Goal: Information Seeking & Learning: Check status

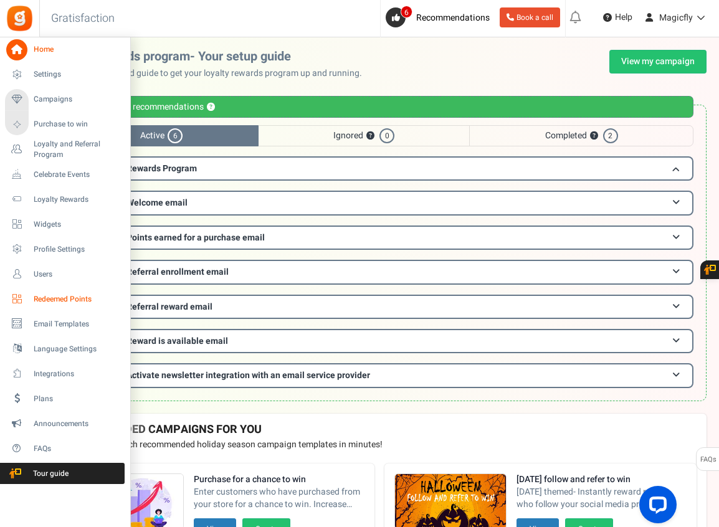
click at [67, 300] on span "Redeemed Points" at bounding box center [77, 299] width 87 height 11
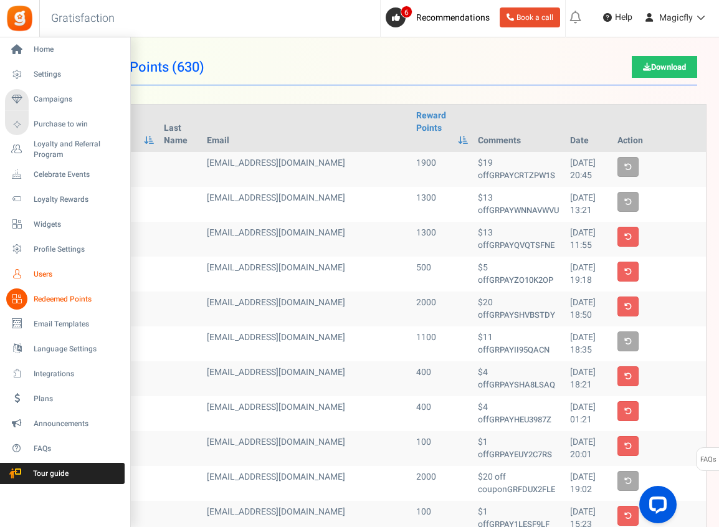
click at [45, 272] on span "Users" at bounding box center [77, 274] width 87 height 11
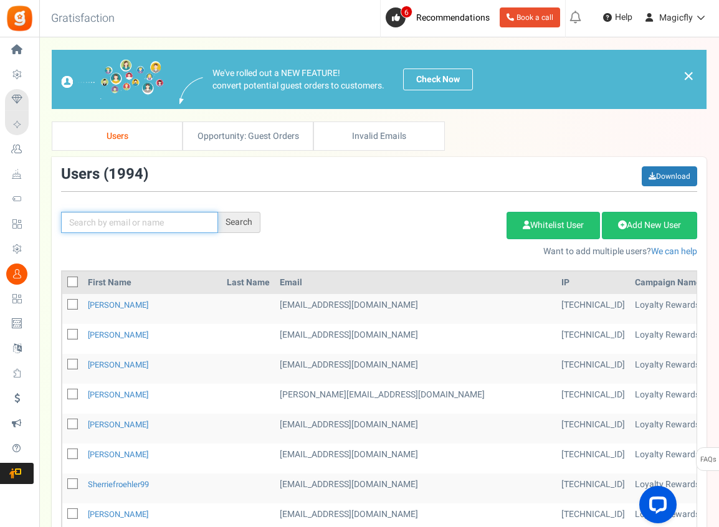
click at [111, 230] on input "text" at bounding box center [139, 222] width 157 height 21
paste input "[PERSON_NAME][EMAIL_ADDRESS][DOMAIN_NAME]"
type input "[PERSON_NAME][EMAIL_ADDRESS][DOMAIN_NAME]"
click at [253, 218] on div "Search" at bounding box center [239, 222] width 42 height 21
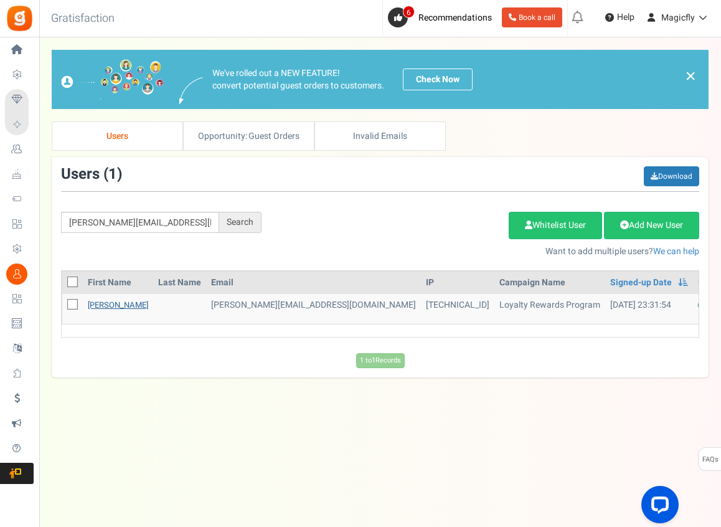
click at [103, 308] on link "[PERSON_NAME]" at bounding box center [118, 305] width 60 height 12
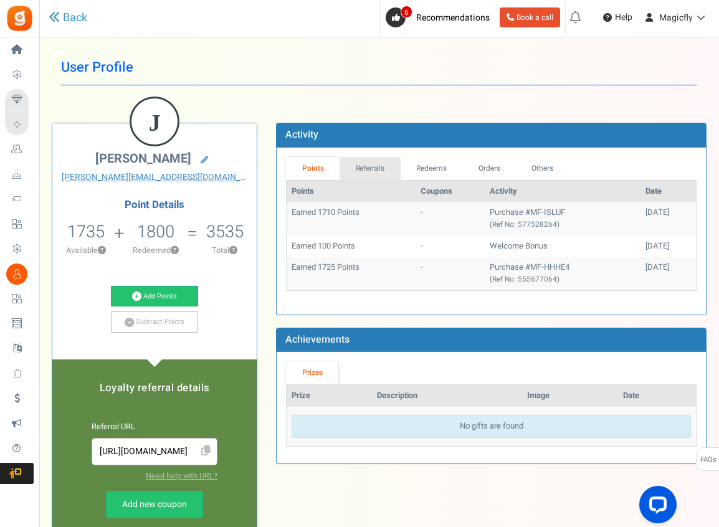
click at [376, 169] on link "Referrals" at bounding box center [369, 168] width 61 height 23
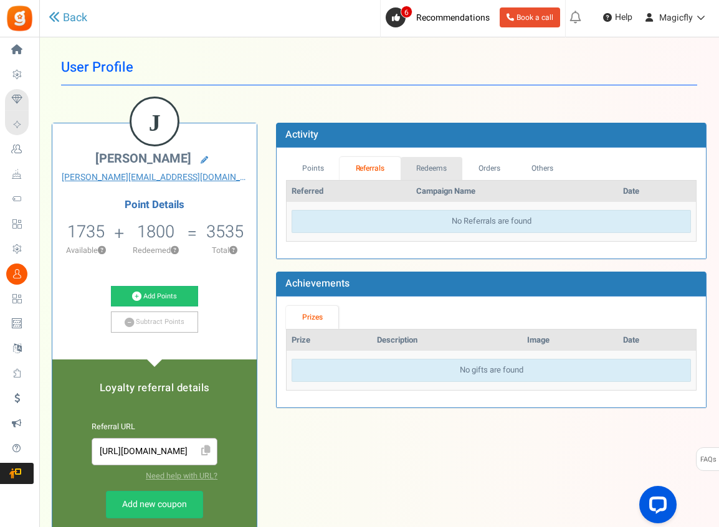
click at [412, 168] on link "Redeems" at bounding box center [431, 168] width 62 height 23
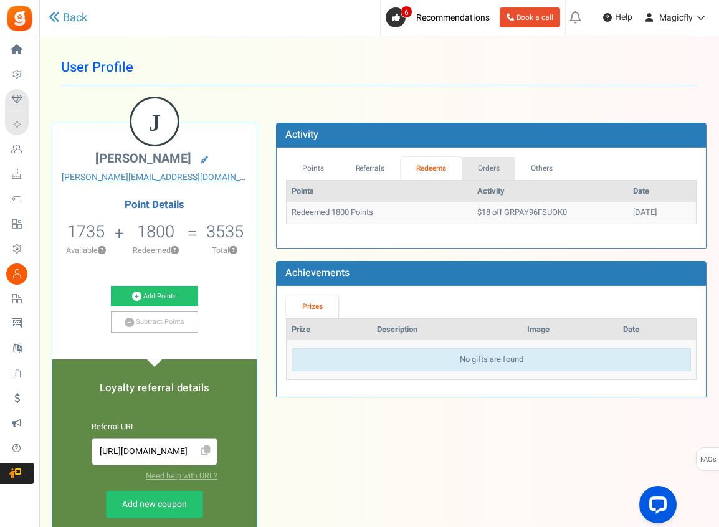
click at [486, 170] on link "Orders" at bounding box center [488, 168] width 54 height 23
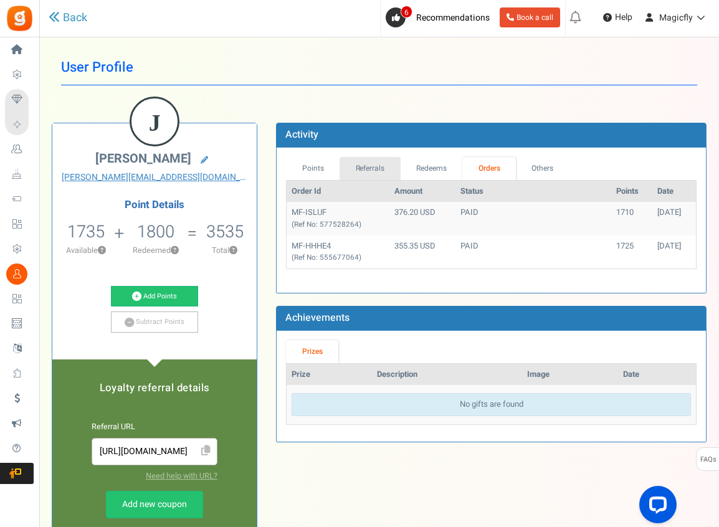
click at [369, 167] on link "Referrals" at bounding box center [369, 168] width 61 height 23
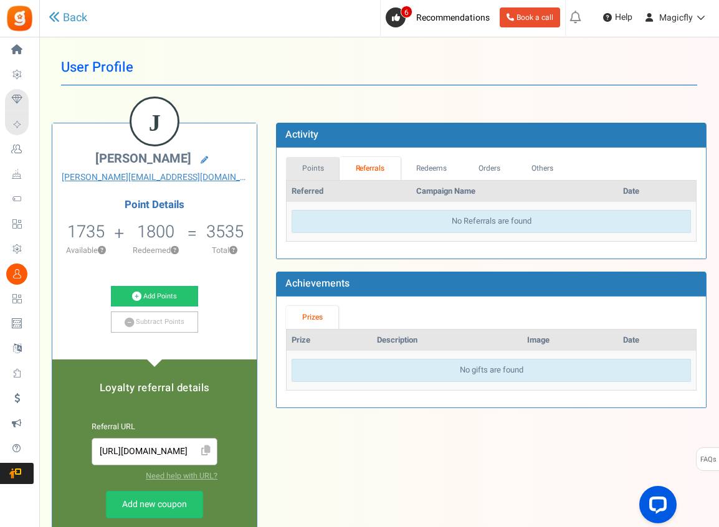
click at [323, 166] on link "Points" at bounding box center [313, 168] width 54 height 23
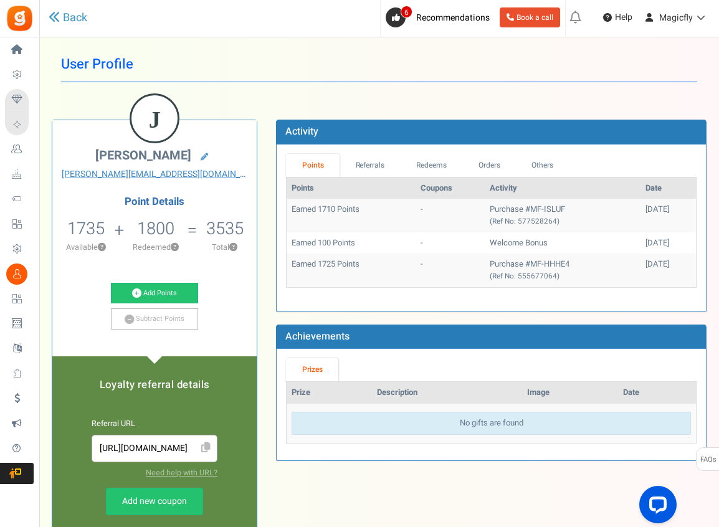
scroll to position [8, 0]
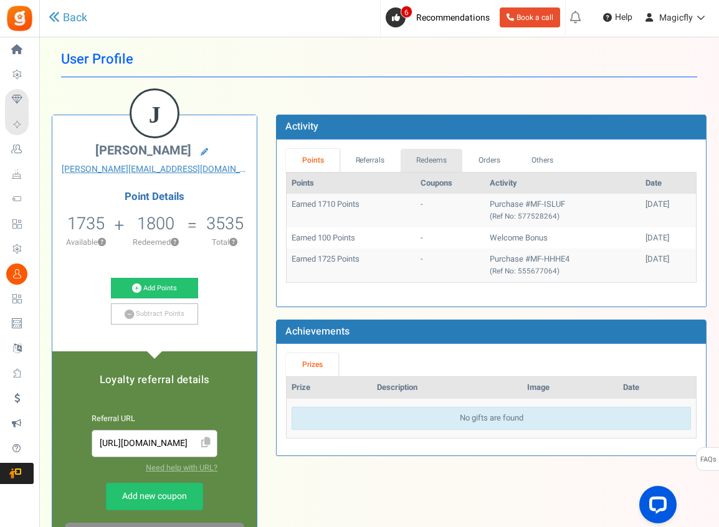
click at [417, 154] on link "Redeems" at bounding box center [431, 160] width 62 height 23
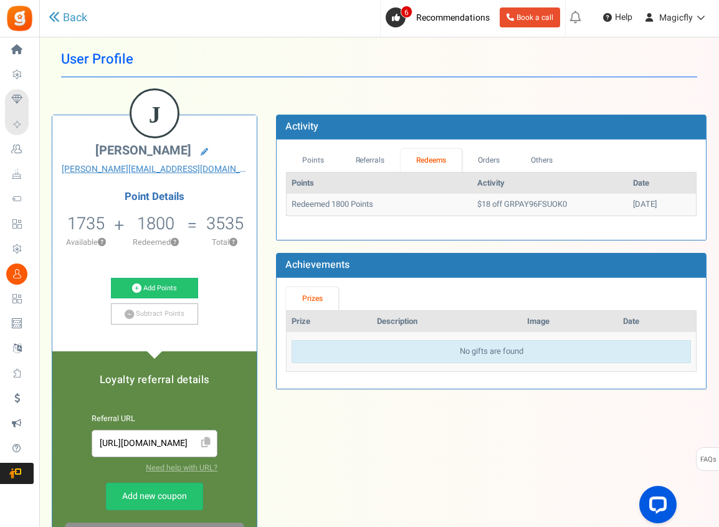
click at [312, 215] on table "Points Activity Date Redeemed 1800 Points $18 off GRPAY96FSUOK0 [DATE]" at bounding box center [491, 194] width 410 height 44
drag, startPoint x: 311, startPoint y: 207, endPoint x: 370, endPoint y: 201, distance: 58.9
click at [324, 206] on td "Redeemed 1800 Points" at bounding box center [378, 205] width 185 height 22
click at [370, 198] on td "Redeemed 1800 Points" at bounding box center [378, 205] width 185 height 22
click at [193, 259] on li "3535 Total ?" at bounding box center [224, 234] width 64 height 52
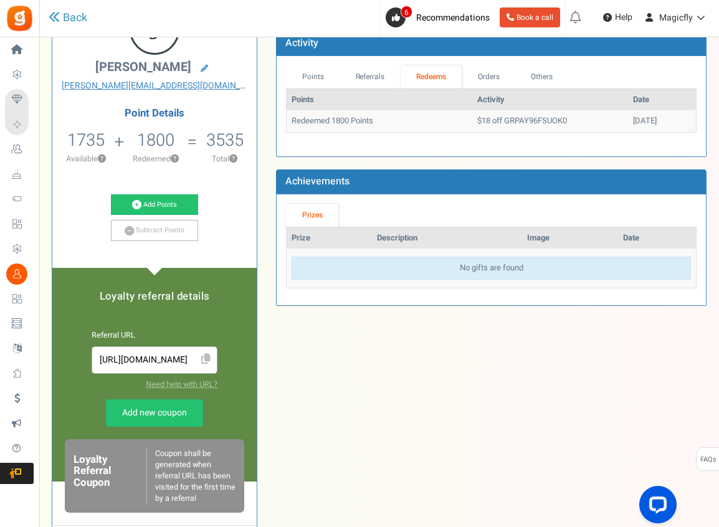
scroll to position [0, 0]
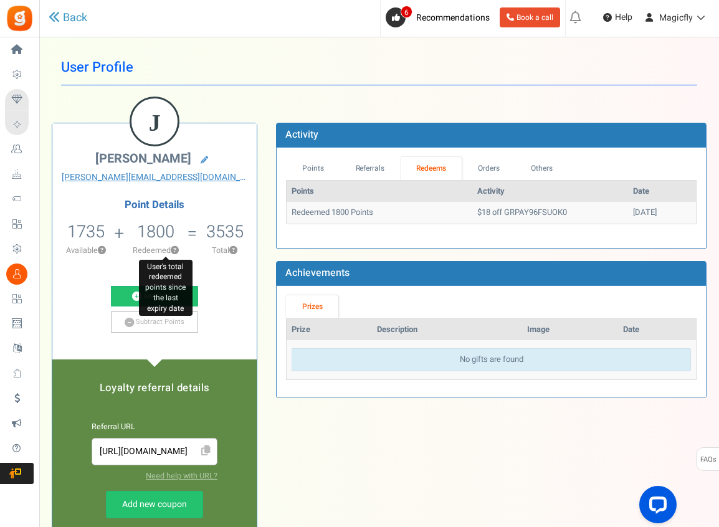
click at [177, 250] on button "?" at bounding box center [175, 251] width 8 height 8
click at [151, 233] on h5 "1800" at bounding box center [155, 231] width 37 height 19
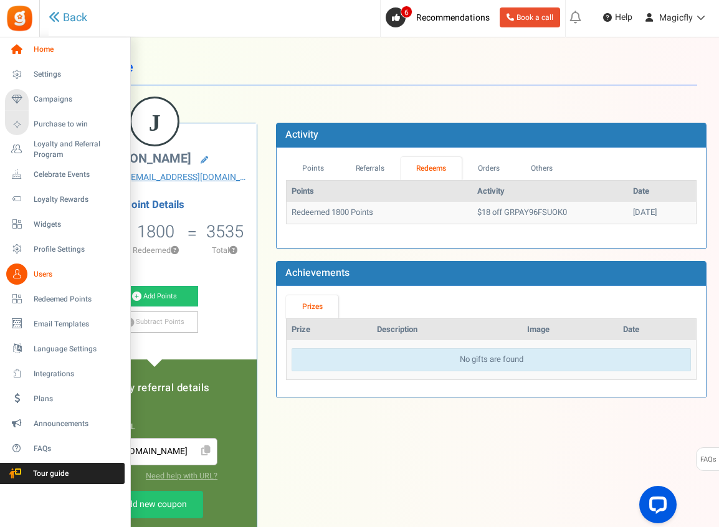
click at [40, 46] on span "Home" at bounding box center [77, 49] width 87 height 11
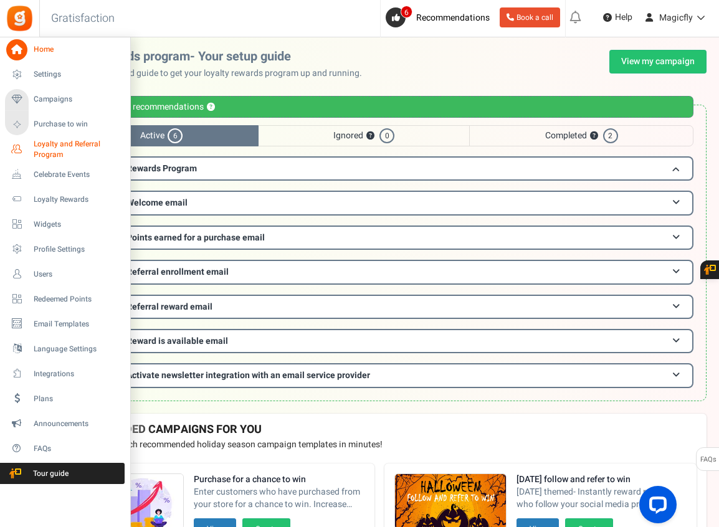
click at [49, 149] on span "Loyalty and Referral Program" at bounding box center [79, 149] width 91 height 21
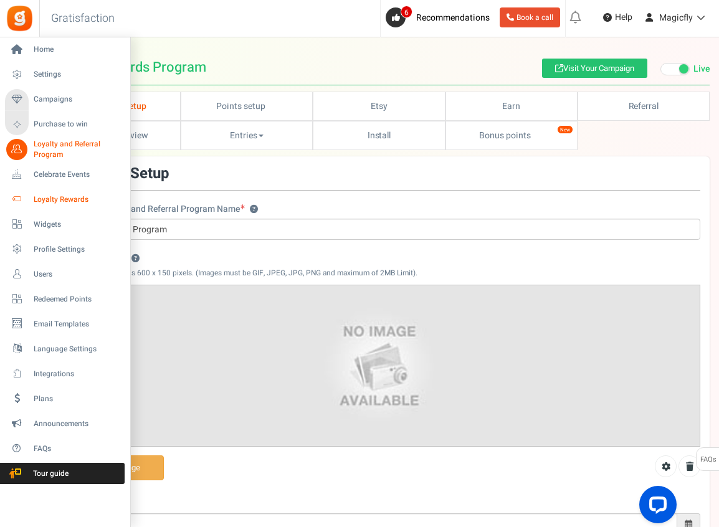
click at [79, 197] on span "Loyalty Rewards" at bounding box center [77, 199] width 87 height 11
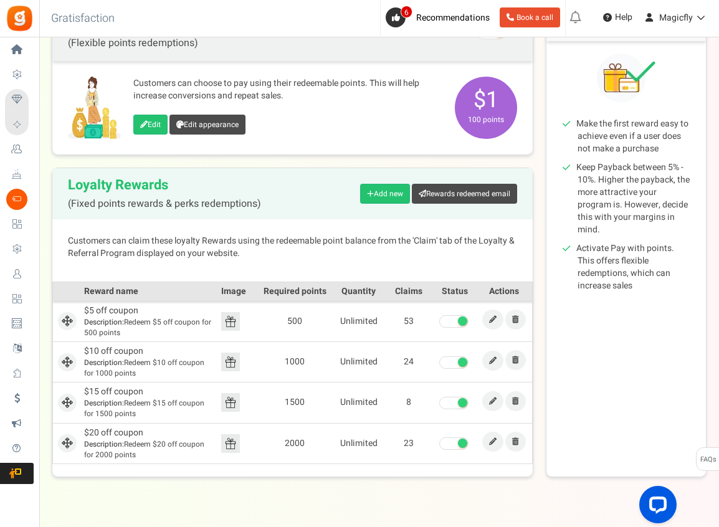
scroll to position [159, 0]
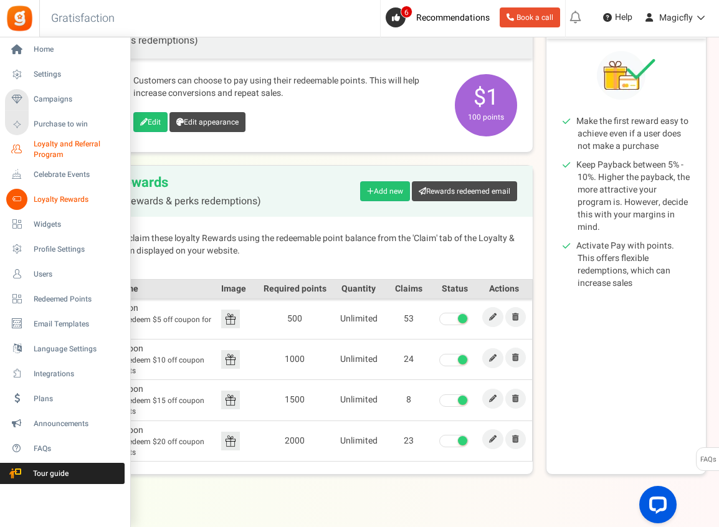
click at [45, 147] on span "Loyalty and Referral Program" at bounding box center [79, 149] width 91 height 21
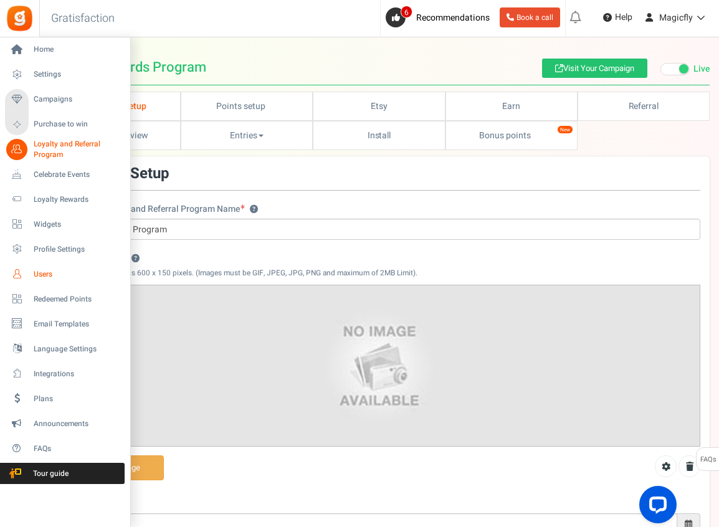
click at [52, 271] on span "Users" at bounding box center [77, 274] width 87 height 11
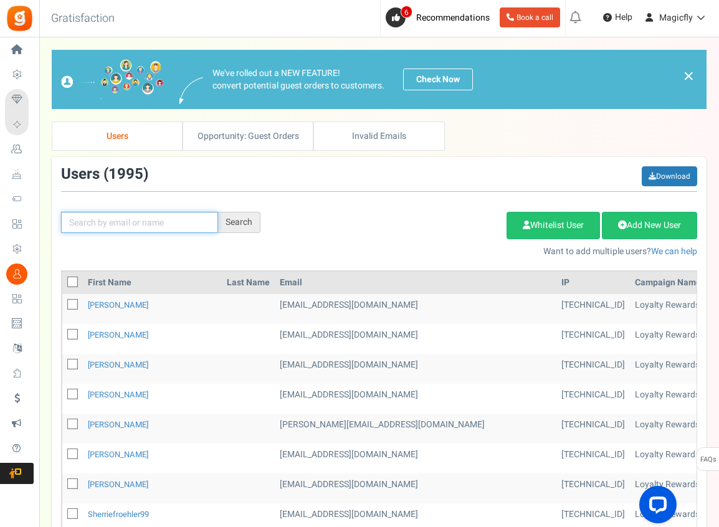
click at [117, 224] on input "text" at bounding box center [139, 222] width 157 height 21
paste input "[PERSON_NAME][EMAIL_ADDRESS][DOMAIN_NAME]"
type input "[PERSON_NAME][EMAIL_ADDRESS][DOMAIN_NAME]"
click at [253, 221] on div "Search" at bounding box center [239, 222] width 42 height 21
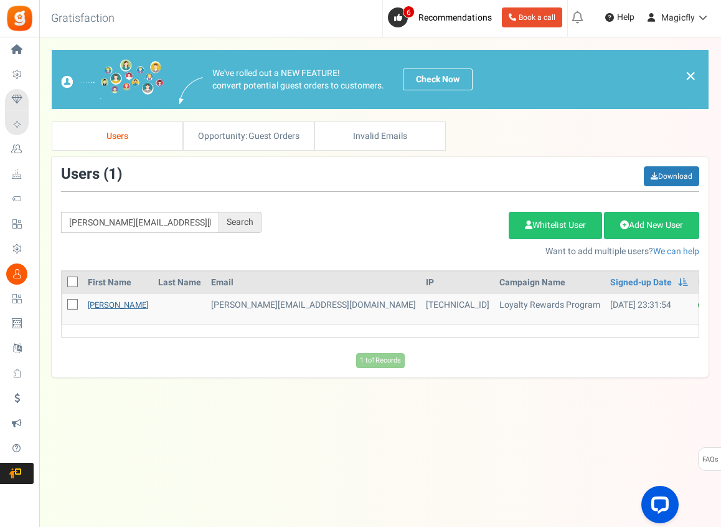
click at [116, 307] on link "[PERSON_NAME]" at bounding box center [118, 305] width 60 height 12
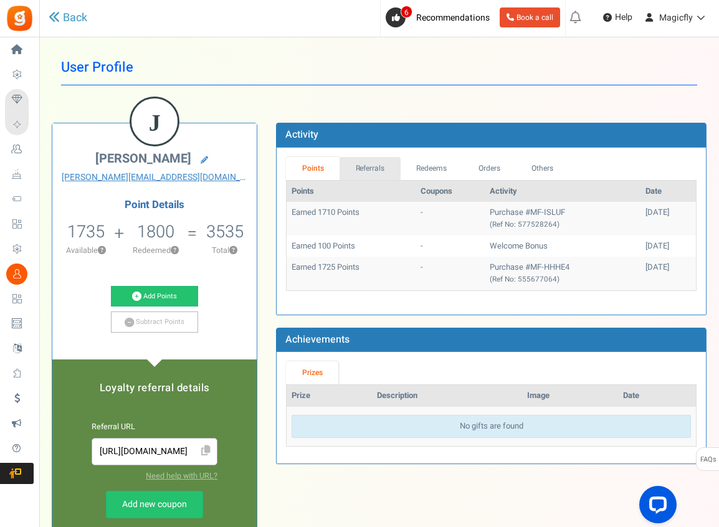
click at [348, 165] on link "Referrals" at bounding box center [369, 168] width 61 height 23
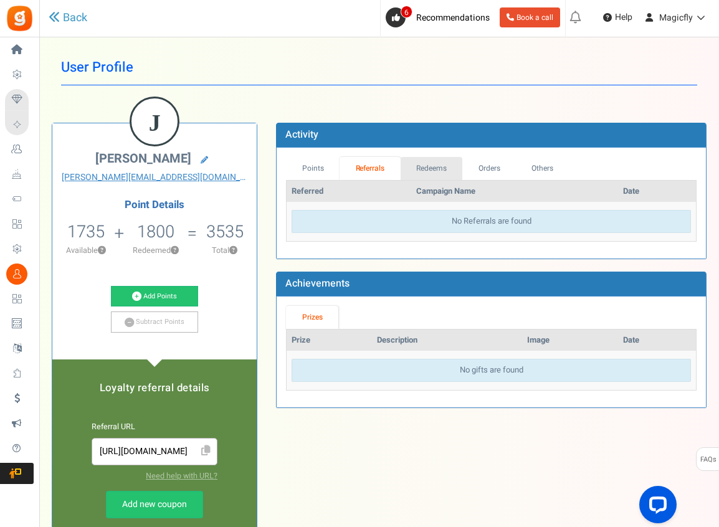
click at [409, 162] on link "Redeems" at bounding box center [431, 168] width 62 height 23
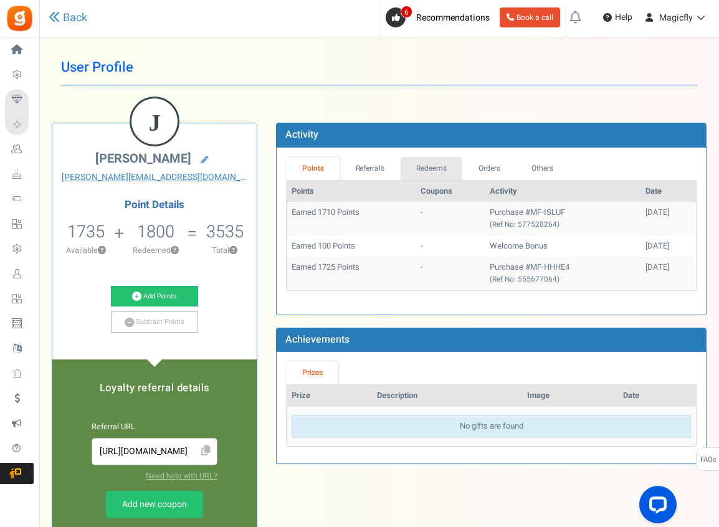
click at [420, 164] on link "Redeems" at bounding box center [431, 168] width 62 height 23
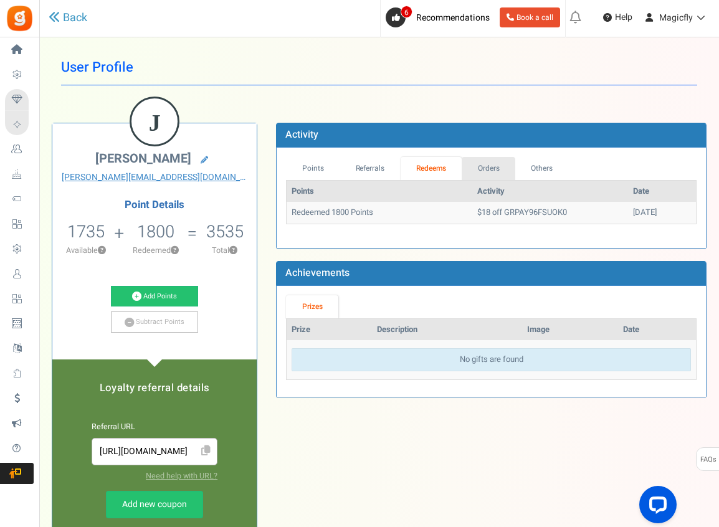
click at [492, 167] on link "Orders" at bounding box center [488, 168] width 54 height 23
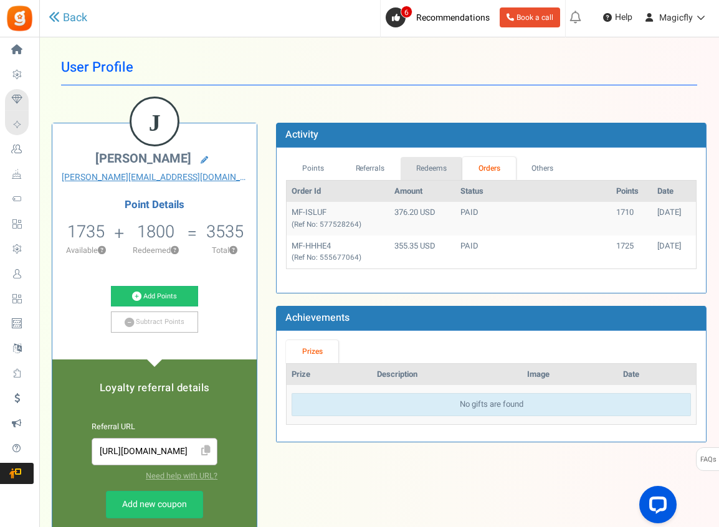
click at [442, 166] on link "Redeems" at bounding box center [431, 168] width 62 height 23
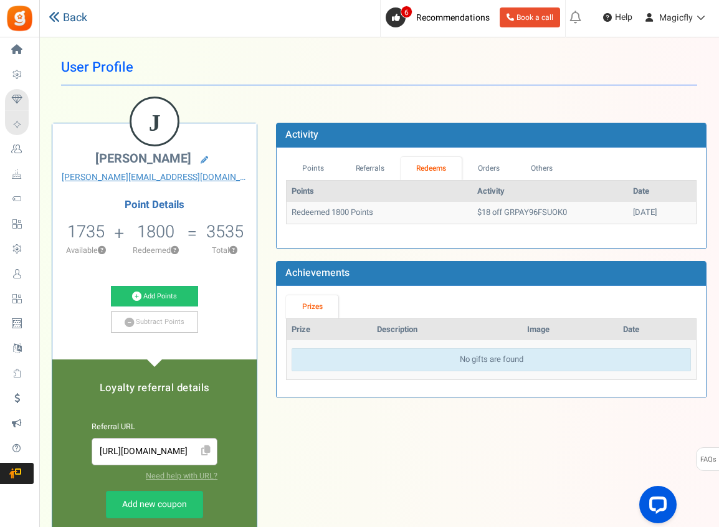
click at [76, 12] on link "Back" at bounding box center [68, 18] width 39 height 16
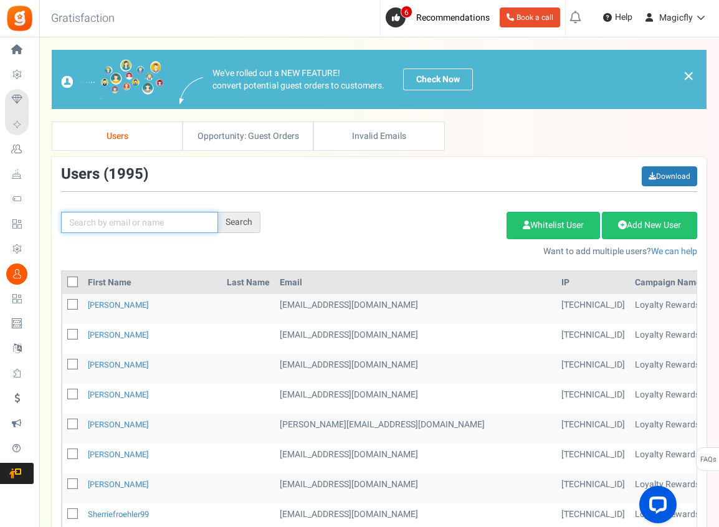
click at [121, 226] on input "text" at bounding box center [139, 222] width 157 height 21
paste input "[PERSON_NAME][EMAIL_ADDRESS][DOMAIN_NAME]"
type input "[PERSON_NAME][EMAIL_ADDRESS][DOMAIN_NAME]"
click at [246, 215] on div "Search" at bounding box center [239, 222] width 42 height 21
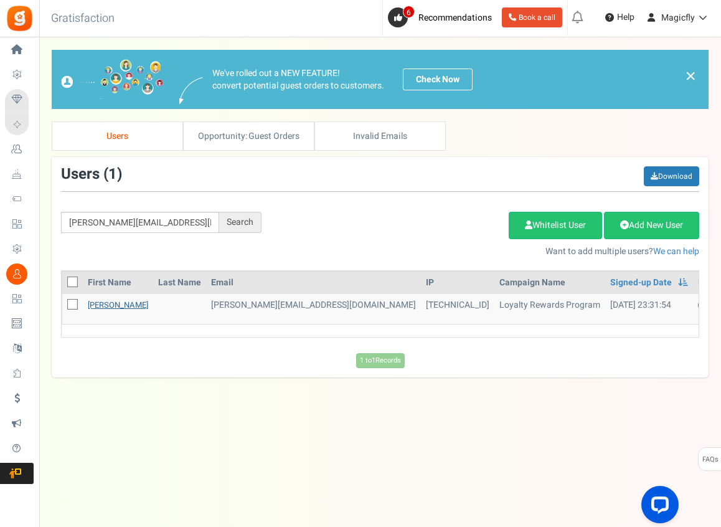
click at [116, 300] on link "[PERSON_NAME]" at bounding box center [118, 305] width 60 height 12
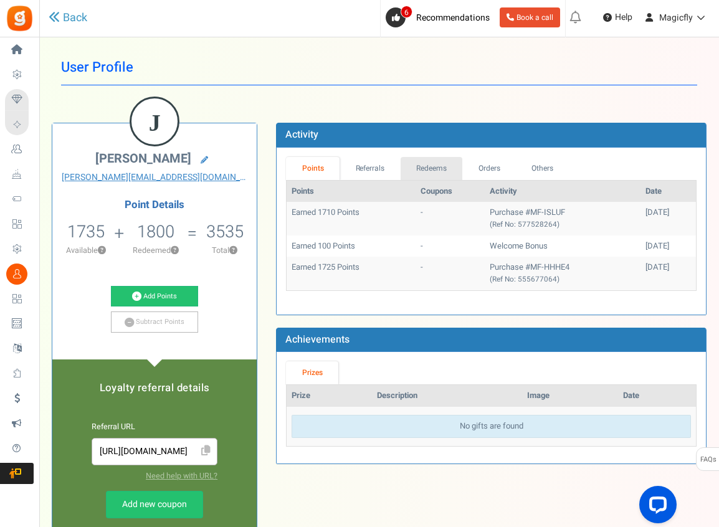
click at [423, 158] on link "Redeems" at bounding box center [431, 168] width 62 height 23
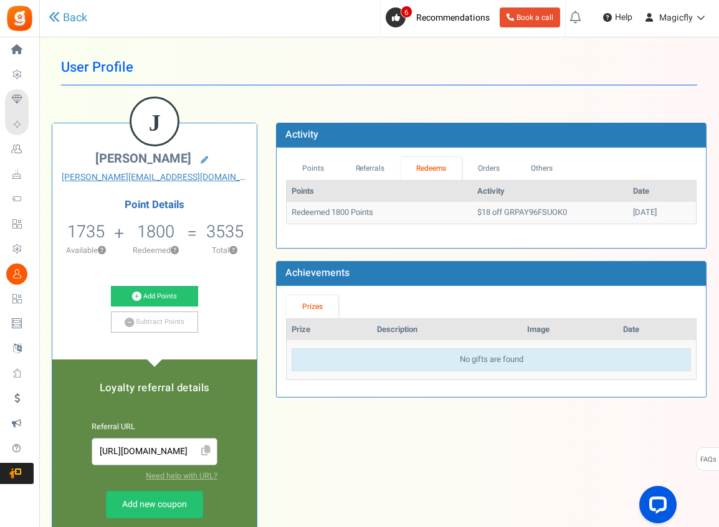
click at [305, 156] on div "Points Referrals Redeems Orders Others Points Activity Date Redeemed 1800 Point…" at bounding box center [491, 198] width 429 height 100
click at [307, 164] on link "Points" at bounding box center [313, 168] width 54 height 23
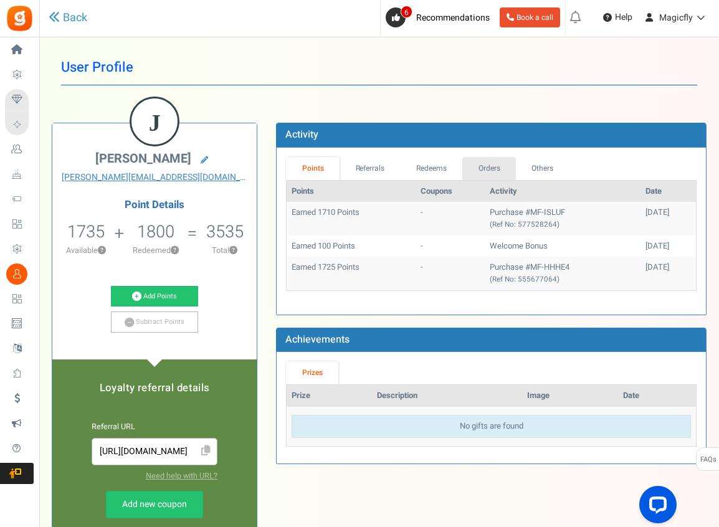
click at [493, 172] on link "Orders" at bounding box center [489, 168] width 54 height 23
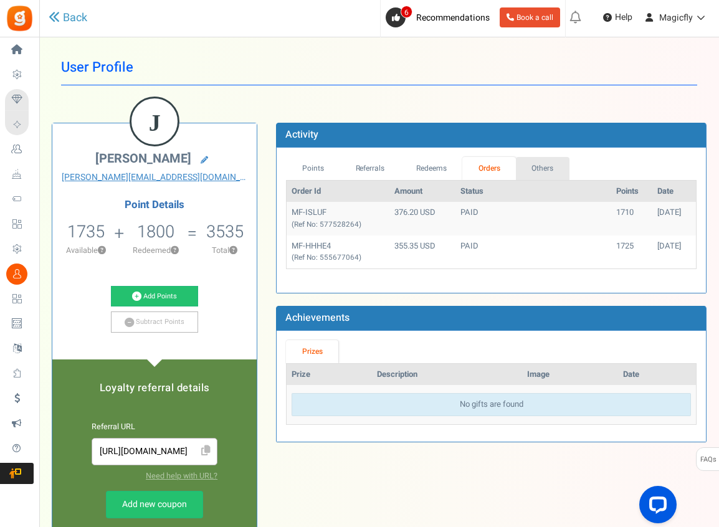
click at [554, 168] on link "Others" at bounding box center [543, 168] width 54 height 23
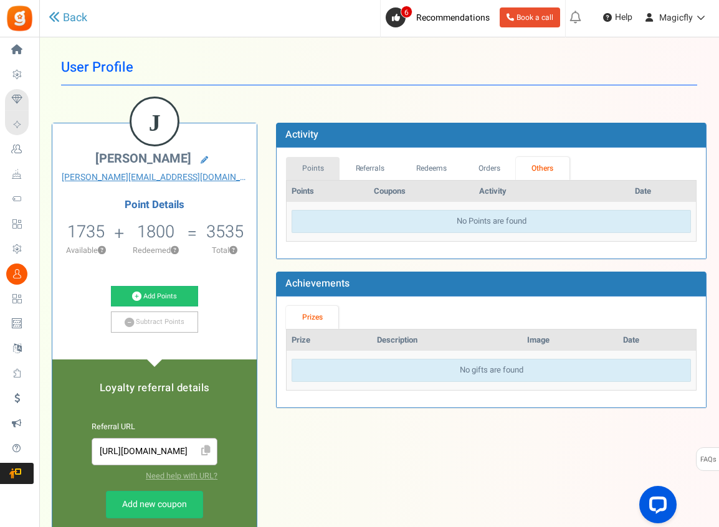
click at [316, 162] on link "Points" at bounding box center [313, 168] width 54 height 23
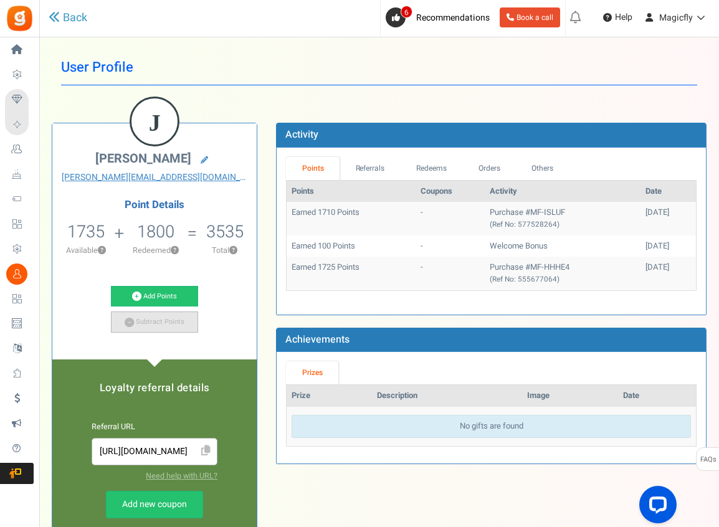
click at [163, 318] on link "Subtract Points" at bounding box center [154, 321] width 87 height 21
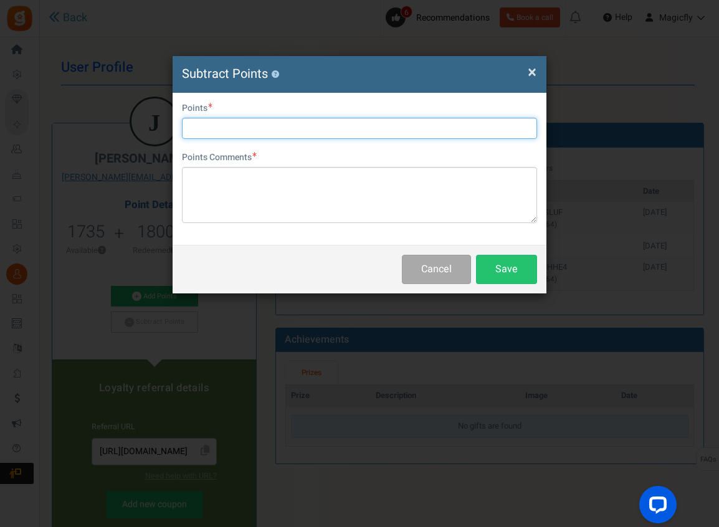
click at [234, 129] on input "text" at bounding box center [359, 128] width 355 height 21
click at [531, 73] on span "×" at bounding box center [532, 72] width 9 height 24
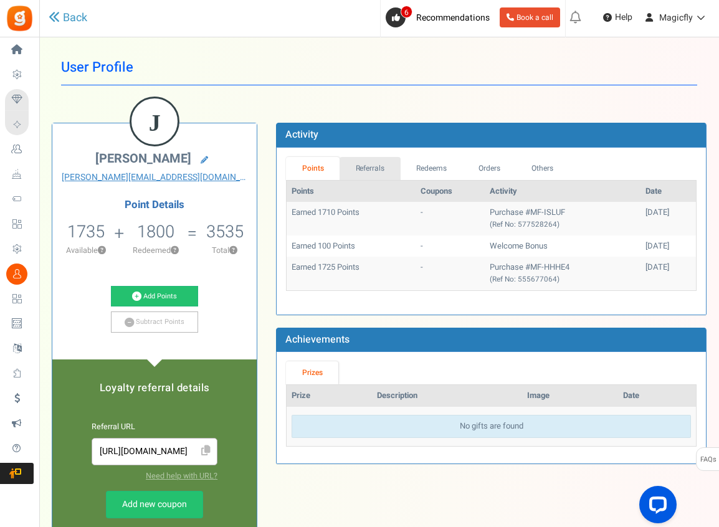
click at [366, 164] on link "Referrals" at bounding box center [369, 168] width 61 height 23
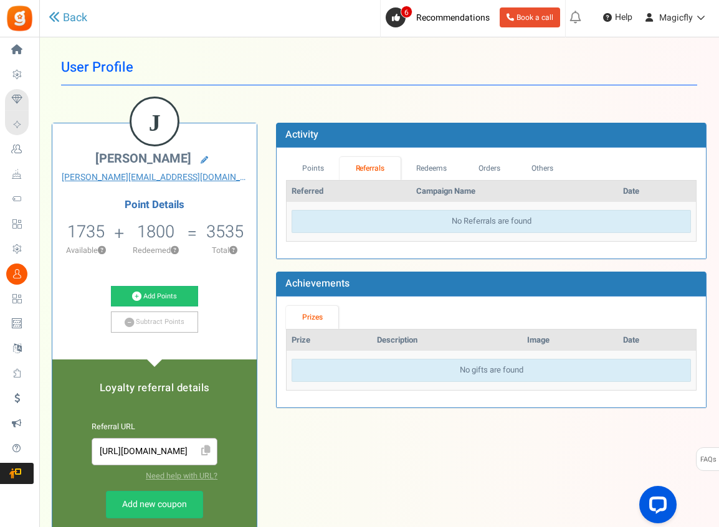
click at [137, 224] on h5 "1800" at bounding box center [155, 231] width 37 height 19
click at [178, 247] on button "?" at bounding box center [175, 251] width 8 height 8
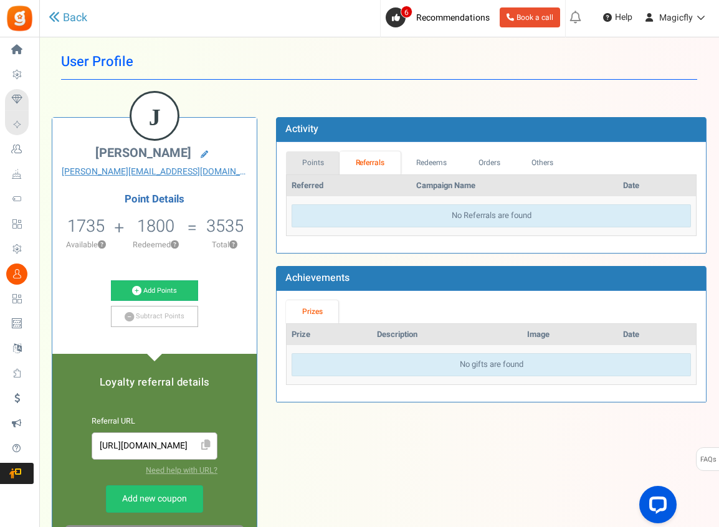
scroll to position [12, 0]
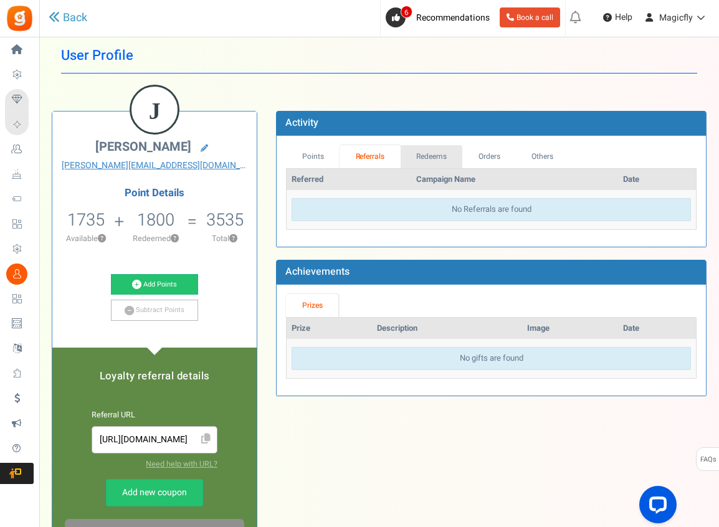
click at [424, 160] on link "Redeems" at bounding box center [431, 156] width 62 height 23
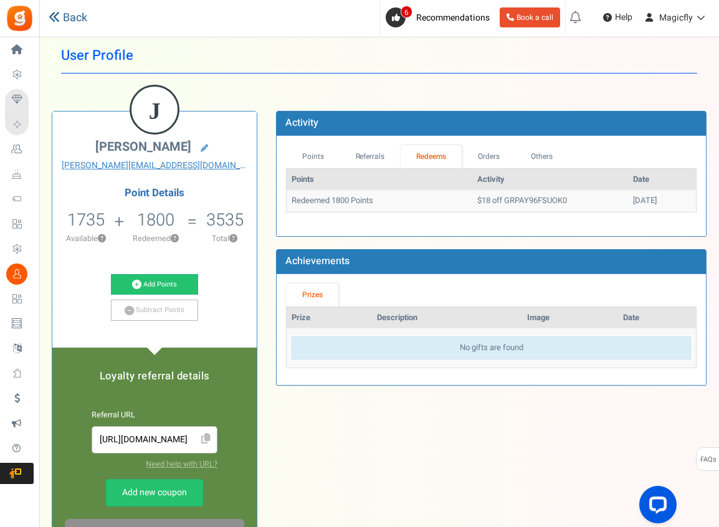
click at [68, 14] on link "Back" at bounding box center [68, 18] width 39 height 16
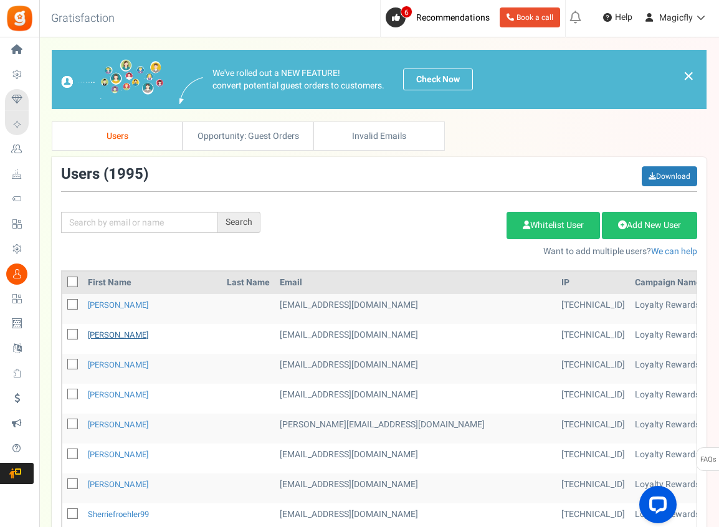
click at [131, 334] on link "[PERSON_NAME]" at bounding box center [118, 335] width 60 height 12
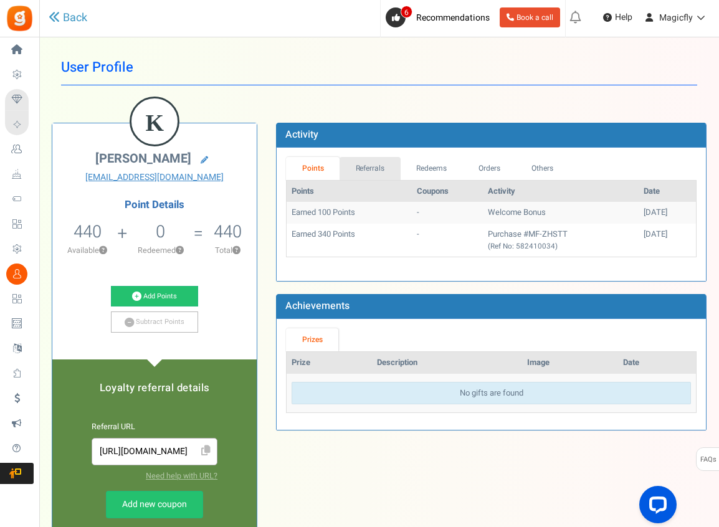
click at [387, 168] on link "Referrals" at bounding box center [369, 168] width 61 height 23
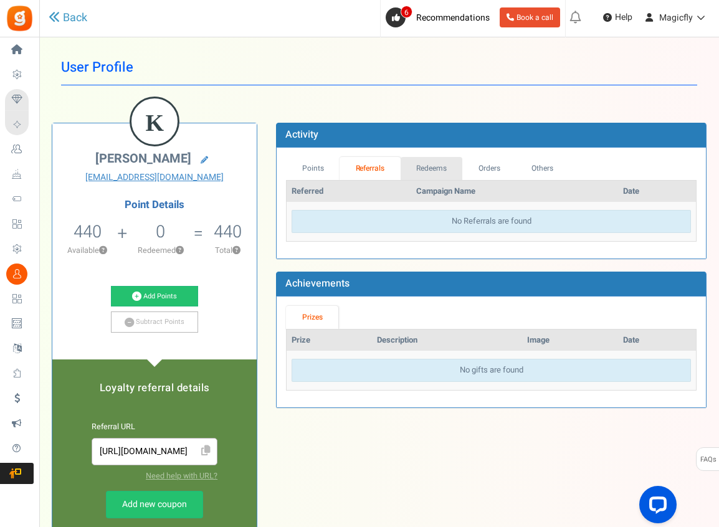
click at [432, 170] on link "Redeems" at bounding box center [431, 168] width 62 height 23
click at [82, 24] on link "Back" at bounding box center [68, 18] width 39 height 16
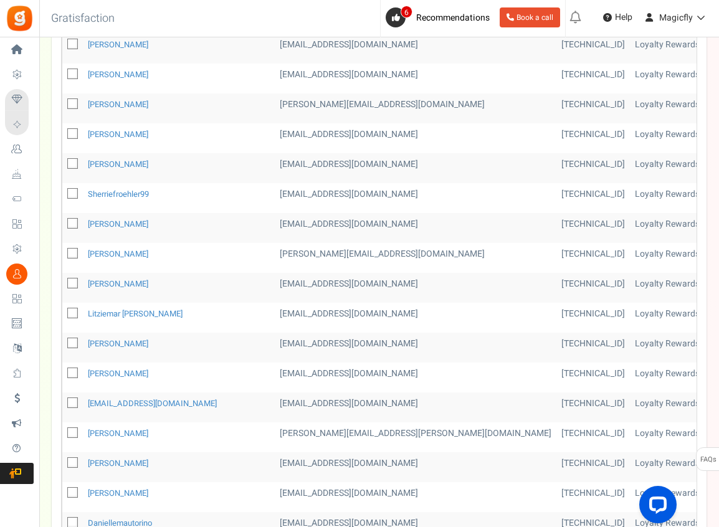
scroll to position [496, 0]
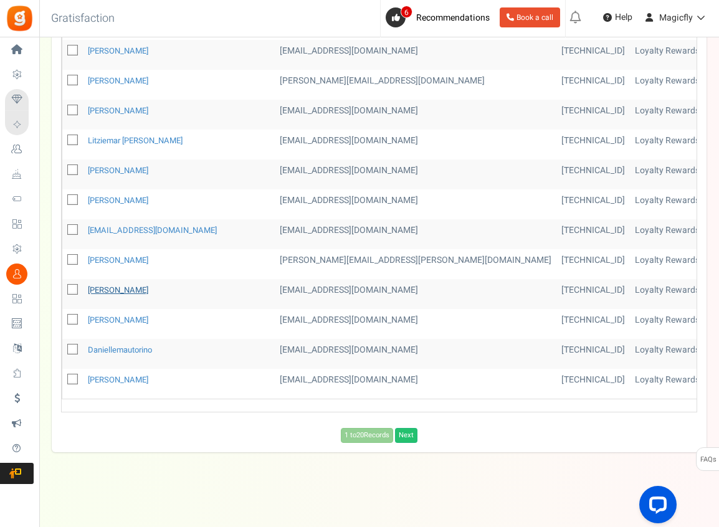
click at [114, 285] on link "[PERSON_NAME]" at bounding box center [118, 290] width 60 height 12
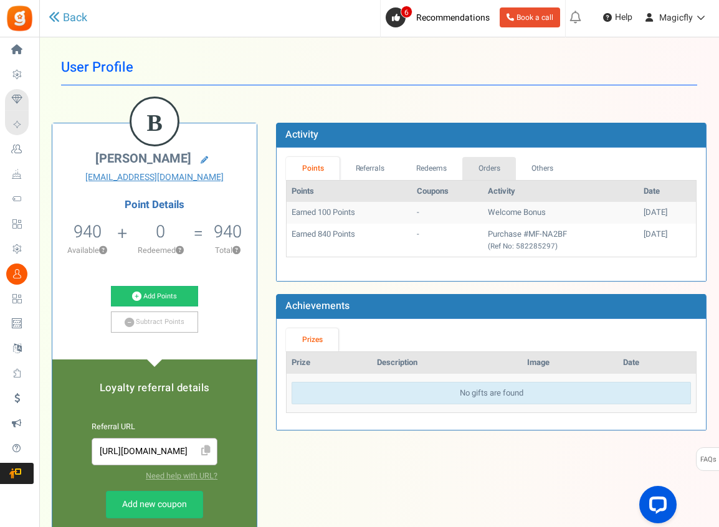
click at [479, 170] on link "Orders" at bounding box center [489, 168] width 54 height 23
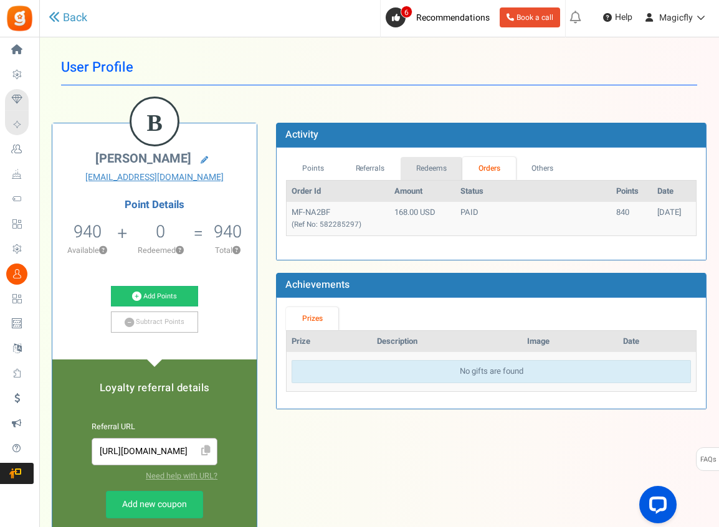
click at [435, 173] on link "Redeems" at bounding box center [431, 168] width 62 height 23
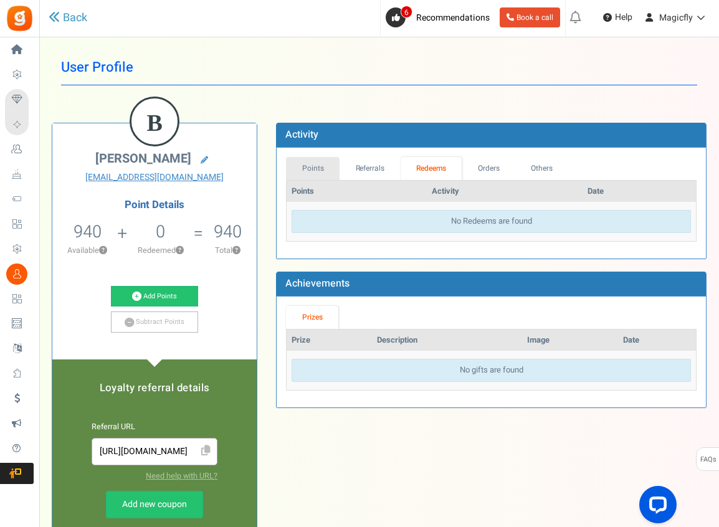
click at [316, 163] on link "Points" at bounding box center [313, 168] width 54 height 23
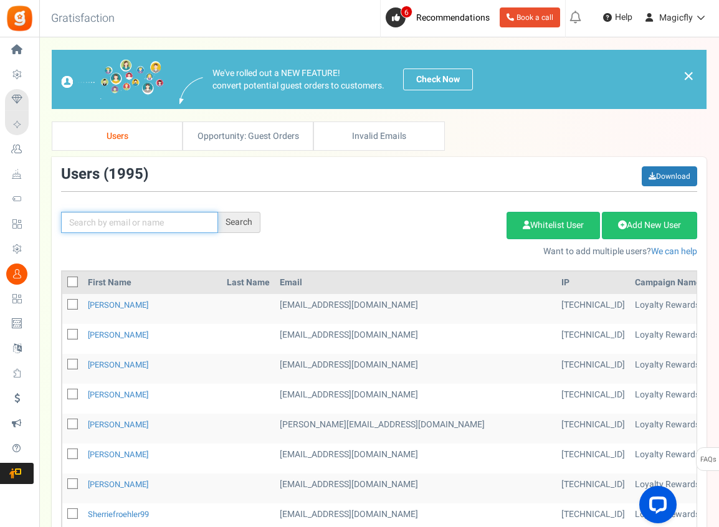
click at [136, 230] on input "text" at bounding box center [139, 222] width 157 height 21
paste input "[PERSON_NAME][EMAIL_ADDRESS][DOMAIN_NAME]"
type input "[PERSON_NAME][EMAIL_ADDRESS][DOMAIN_NAME]"
click at [248, 227] on div "Search" at bounding box center [239, 222] width 42 height 21
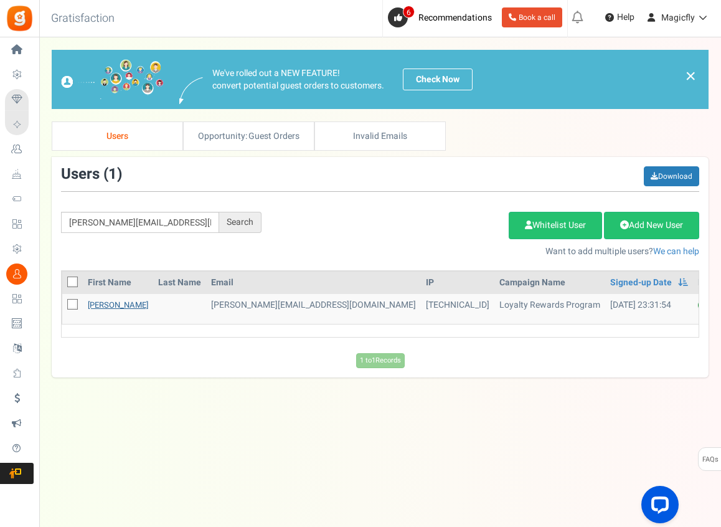
click at [106, 299] on link "[PERSON_NAME]" at bounding box center [118, 305] width 60 height 12
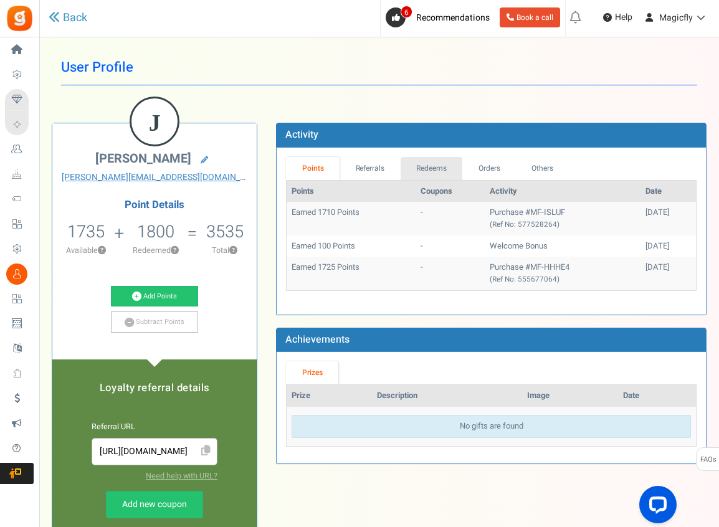
click at [437, 164] on link "Redeems" at bounding box center [431, 168] width 62 height 23
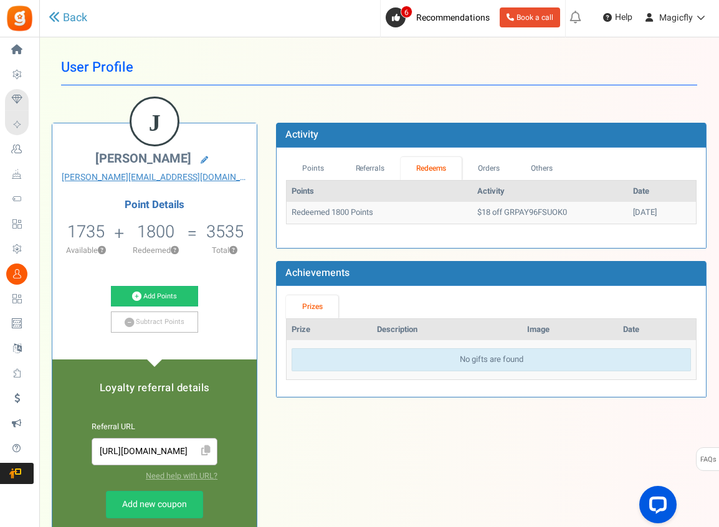
click at [478, 220] on td "$18 off GRPAY96FSUOK0" at bounding box center [550, 213] width 156 height 22
click at [485, 217] on td "$18 off GRPAY96FSUOK0" at bounding box center [550, 213] width 156 height 22
drag, startPoint x: 482, startPoint y: 213, endPoint x: 546, endPoint y: 215, distance: 64.2
click at [546, 215] on td "$18 off GRPAY96FSUOK0" at bounding box center [550, 213] width 156 height 22
click at [550, 214] on td "$18 off GRPAY96FSUOK0" at bounding box center [550, 213] width 156 height 22
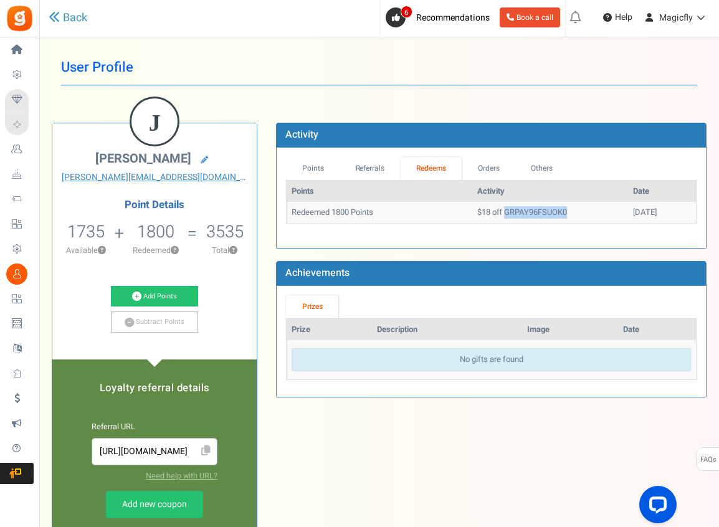
drag, startPoint x: 550, startPoint y: 214, endPoint x: 498, endPoint y: 218, distance: 51.8
click at [498, 218] on td "$18 off GRPAY96FSUOK0" at bounding box center [550, 213] width 156 height 22
click at [470, 229] on div "Points Activity Date Redeemed 1800 Points $18 off GRPAY96FSUOK0 08/10/2025 Load…" at bounding box center [491, 209] width 410 height 59
click at [303, 168] on link "Points" at bounding box center [313, 168] width 54 height 23
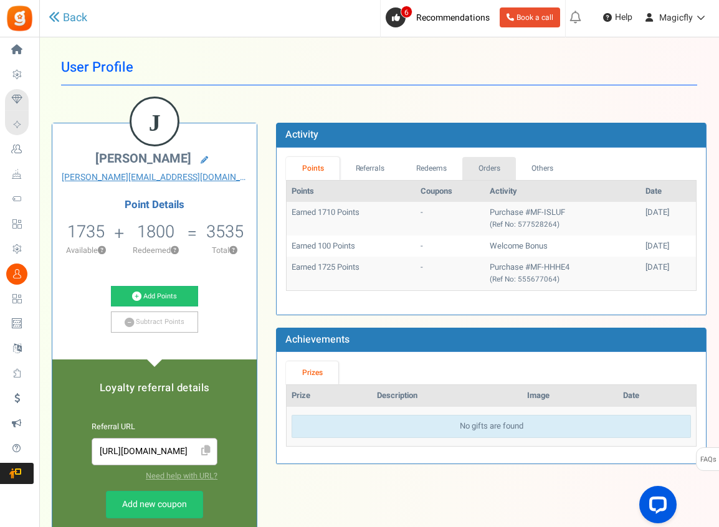
click at [483, 169] on link "Orders" at bounding box center [489, 168] width 54 height 23
